Goal: Task Accomplishment & Management: Complete application form

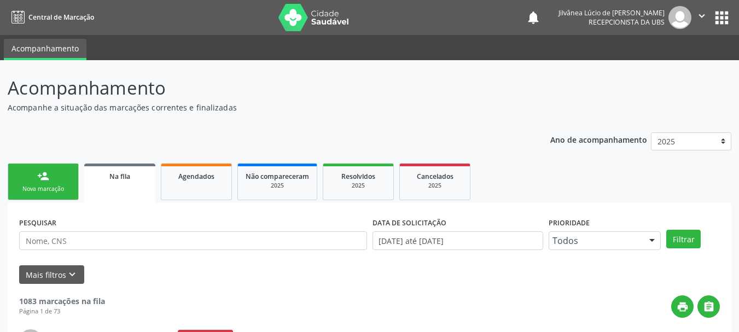
click at [50, 182] on link "person_add Nova marcação" at bounding box center [43, 181] width 71 height 37
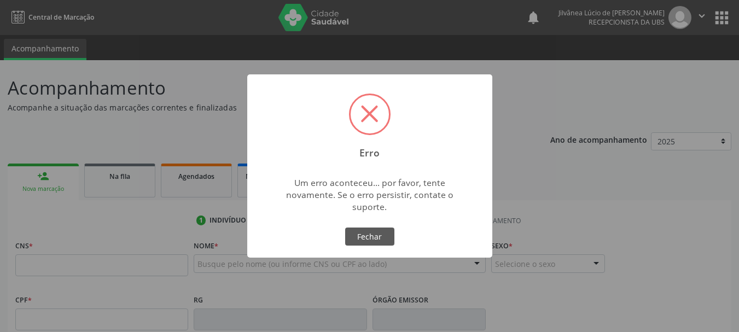
click at [244, 264] on div "Erro × Um erro aconteceu... por favor, tente novamente. Se o erro persistir, co…" at bounding box center [369, 166] width 739 height 332
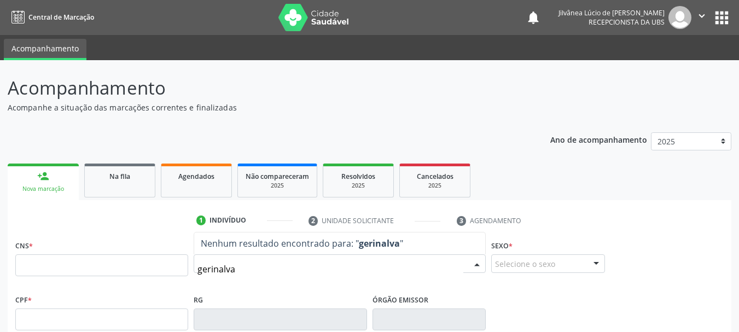
type input "gerinalva"
drag, startPoint x: 236, startPoint y: 267, endPoint x: 88, endPoint y: 242, distance: 149.8
click at [88, 242] on div "CNS * Nome * gerinalva Nenhum resultado encontrado para: " gerinalva " Não há n…" at bounding box center [370, 264] width 714 height 54
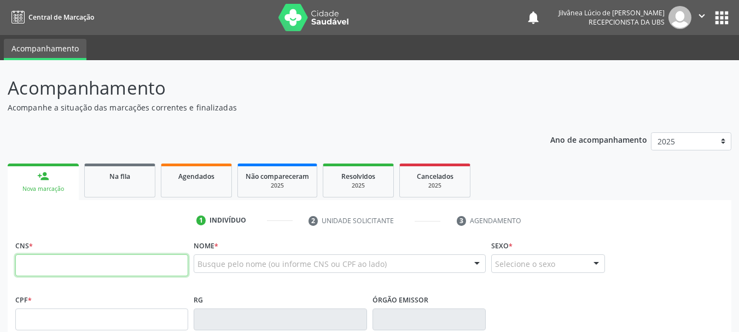
click at [78, 266] on input "text" at bounding box center [101, 265] width 173 height 22
type input "704 1014 8420 8850"
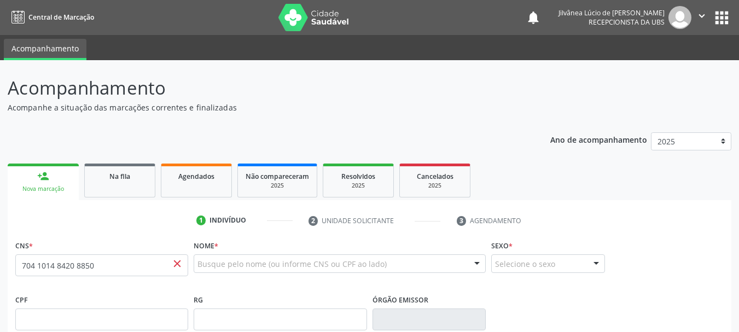
click at [178, 267] on span "close" at bounding box center [177, 264] width 12 height 12
click at [173, 260] on span "close" at bounding box center [177, 264] width 12 height 12
drag, startPoint x: 117, startPoint y: 266, endPoint x: 0, endPoint y: 256, distance: 117.4
click at [0, 256] on div "Acompanhamento Acompanhe a situação das marcações correntes e finalizadas Relat…" at bounding box center [369, 326] width 739 height 533
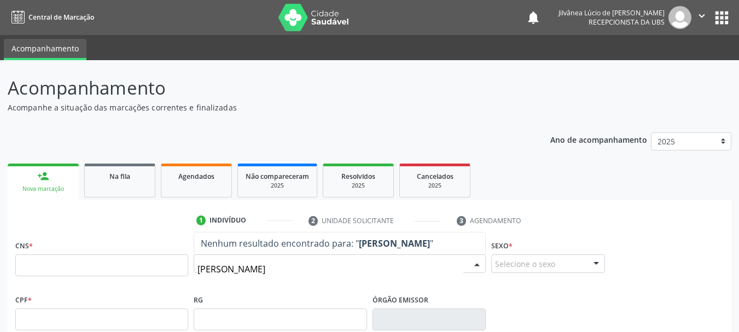
type input "daniel lima"
click at [708, 19] on button "" at bounding box center [701, 17] width 21 height 23
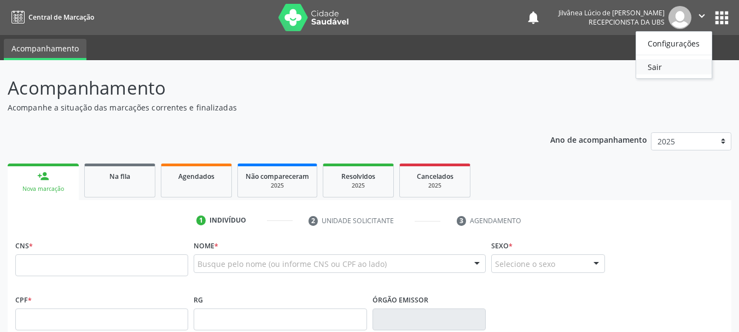
click at [665, 63] on link "Sair" at bounding box center [673, 66] width 75 height 15
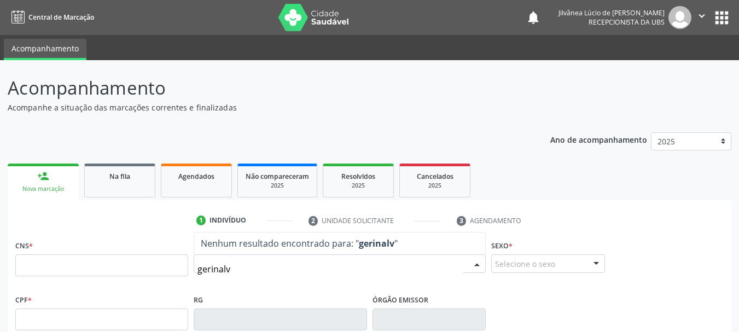
type input "gerinalva"
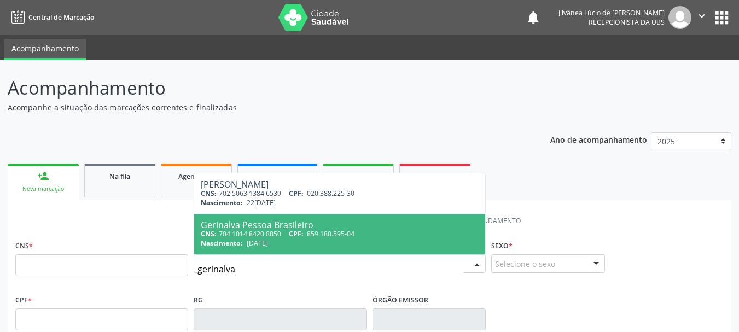
click at [239, 239] on span "Nascimento:" at bounding box center [222, 242] width 42 height 9
type input "704 1014 8420 8850"
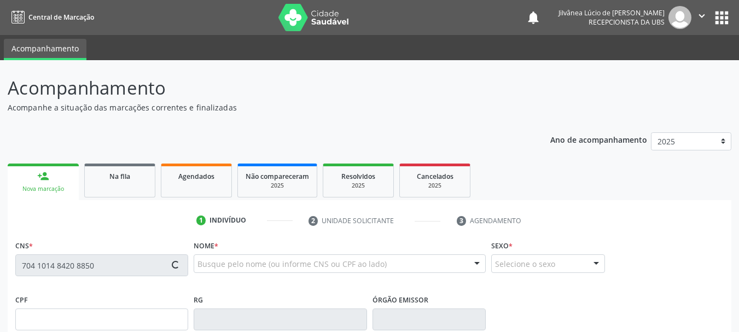
type input "859.180.595-04"
type input "[DATE]"
type input "[PERSON_NAME]"
type input "[PHONE_NUMBER]"
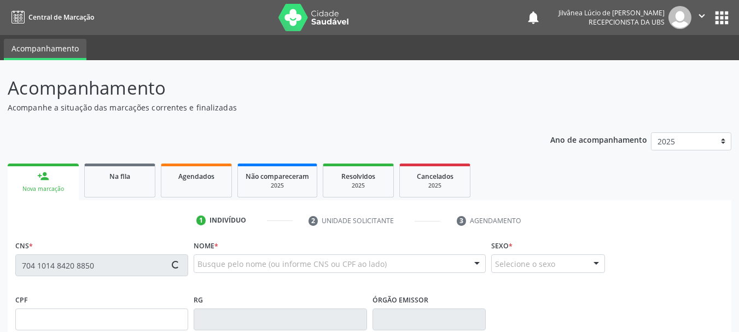
type input "859.180.405-87"
type input "S/N"
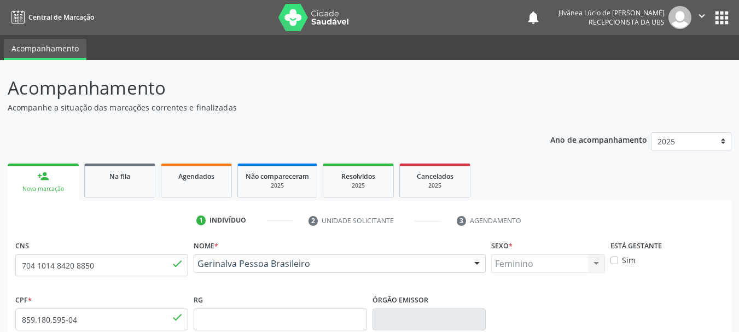
scroll to position [261, 0]
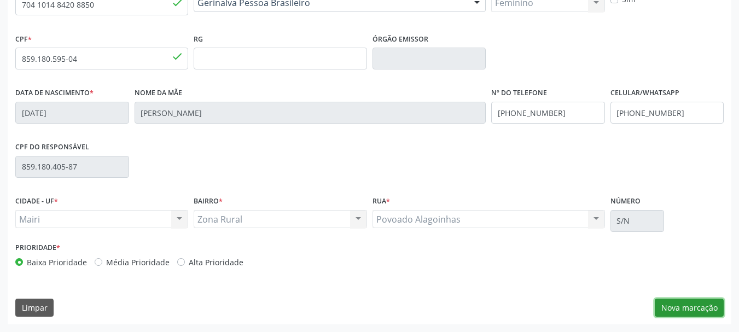
click at [686, 317] on button "Nova marcação" at bounding box center [688, 308] width 69 height 19
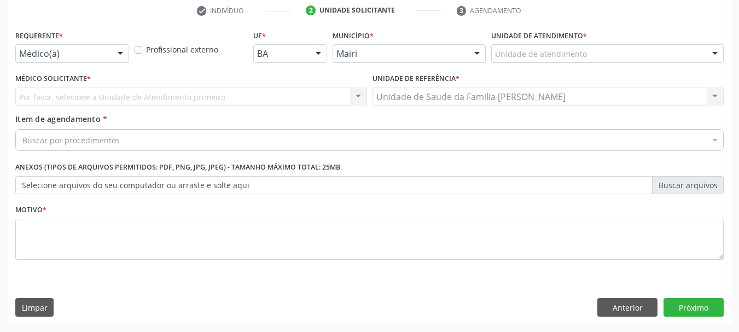
scroll to position [210, 0]
click at [144, 143] on div "Buscar por procedimentos" at bounding box center [369, 140] width 708 height 22
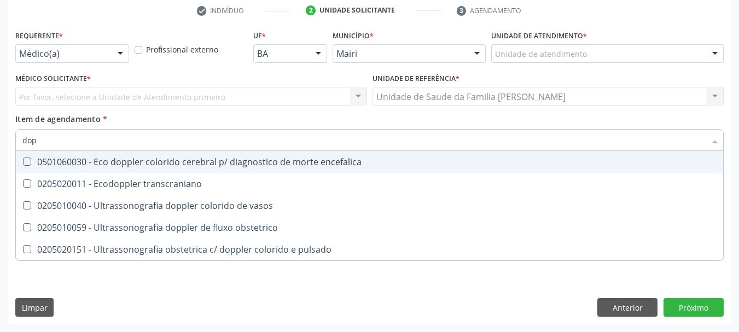
type input "dopp"
